Goal: Task Accomplishment & Management: Manage account settings

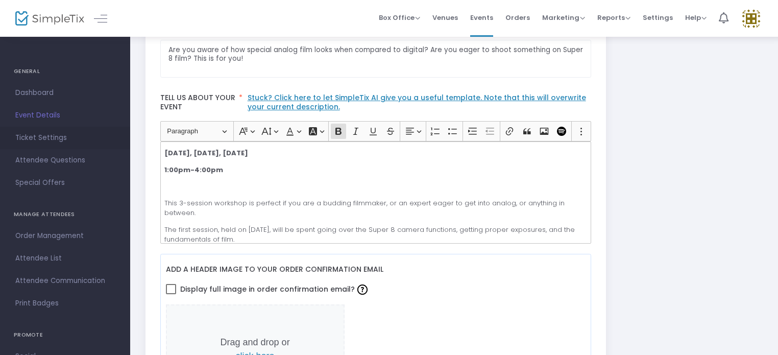
scroll to position [255, 0]
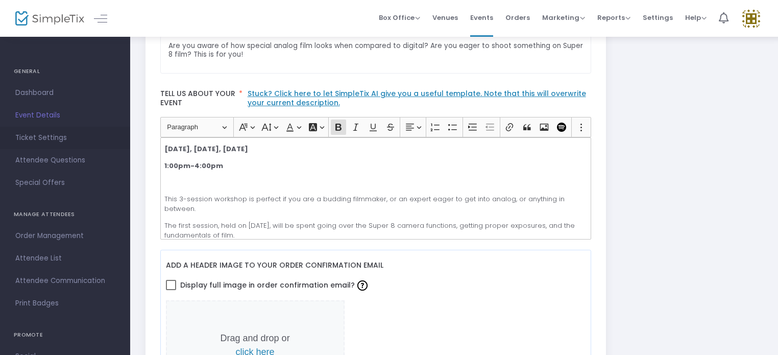
click at [47, 133] on span "Ticket Settings" at bounding box center [65, 137] width 100 height 13
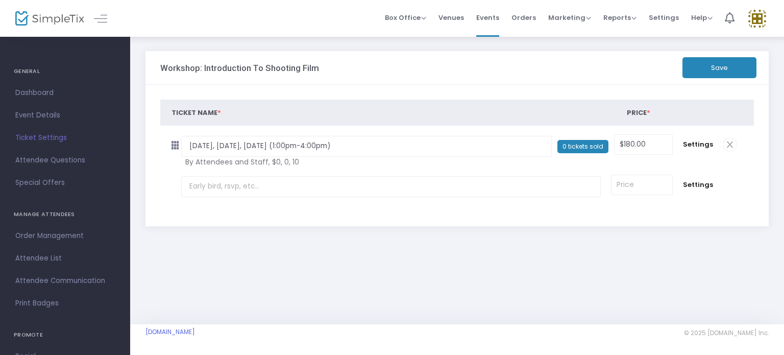
click at [50, 135] on span "Ticket Settings" at bounding box center [65, 137] width 100 height 13
click at [707, 144] on span "Settings" at bounding box center [698, 144] width 30 height 10
